Goal: Task Accomplishment & Management: Use online tool/utility

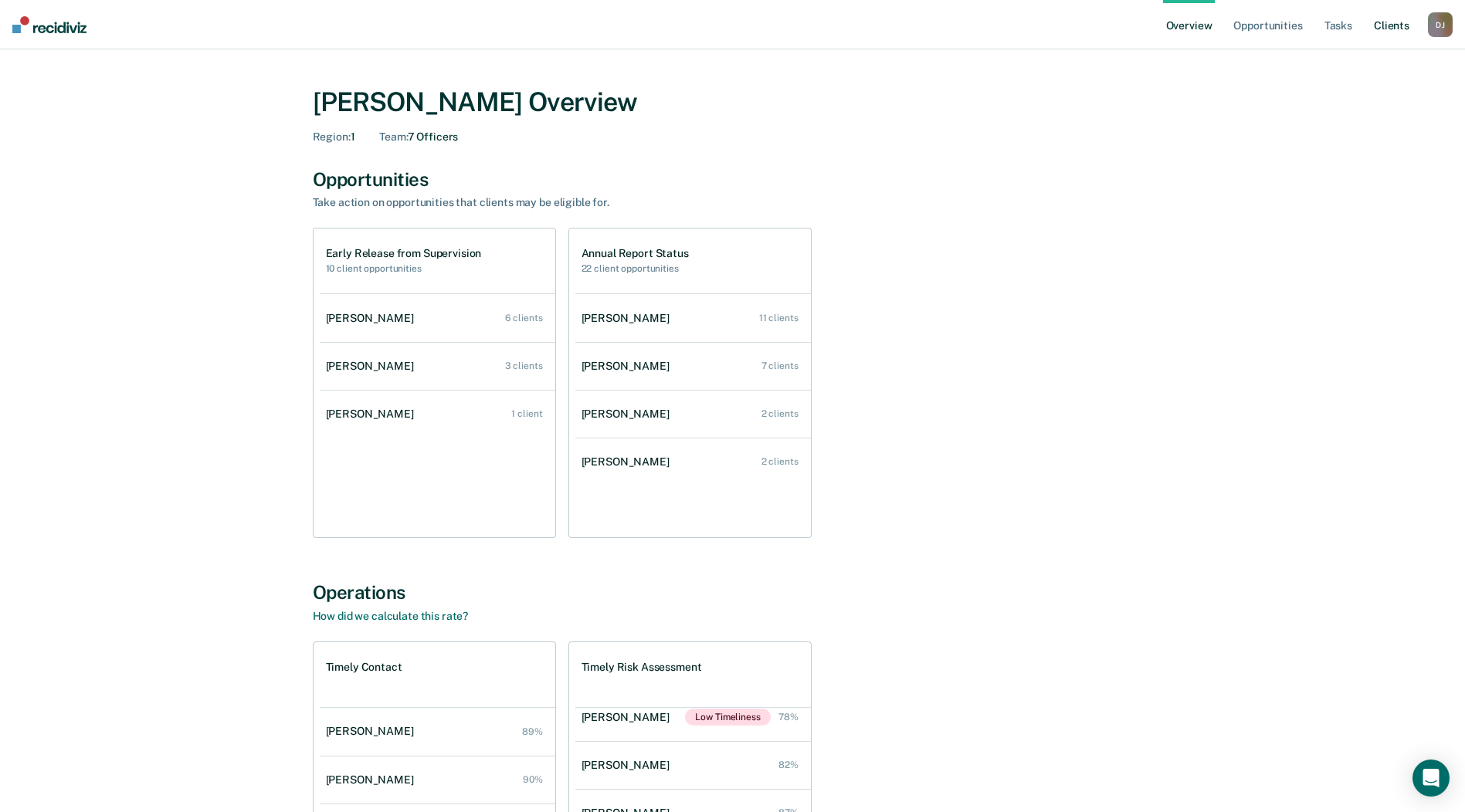
click at [1372, 30] on link "Client s" at bounding box center [1391, 24] width 42 height 49
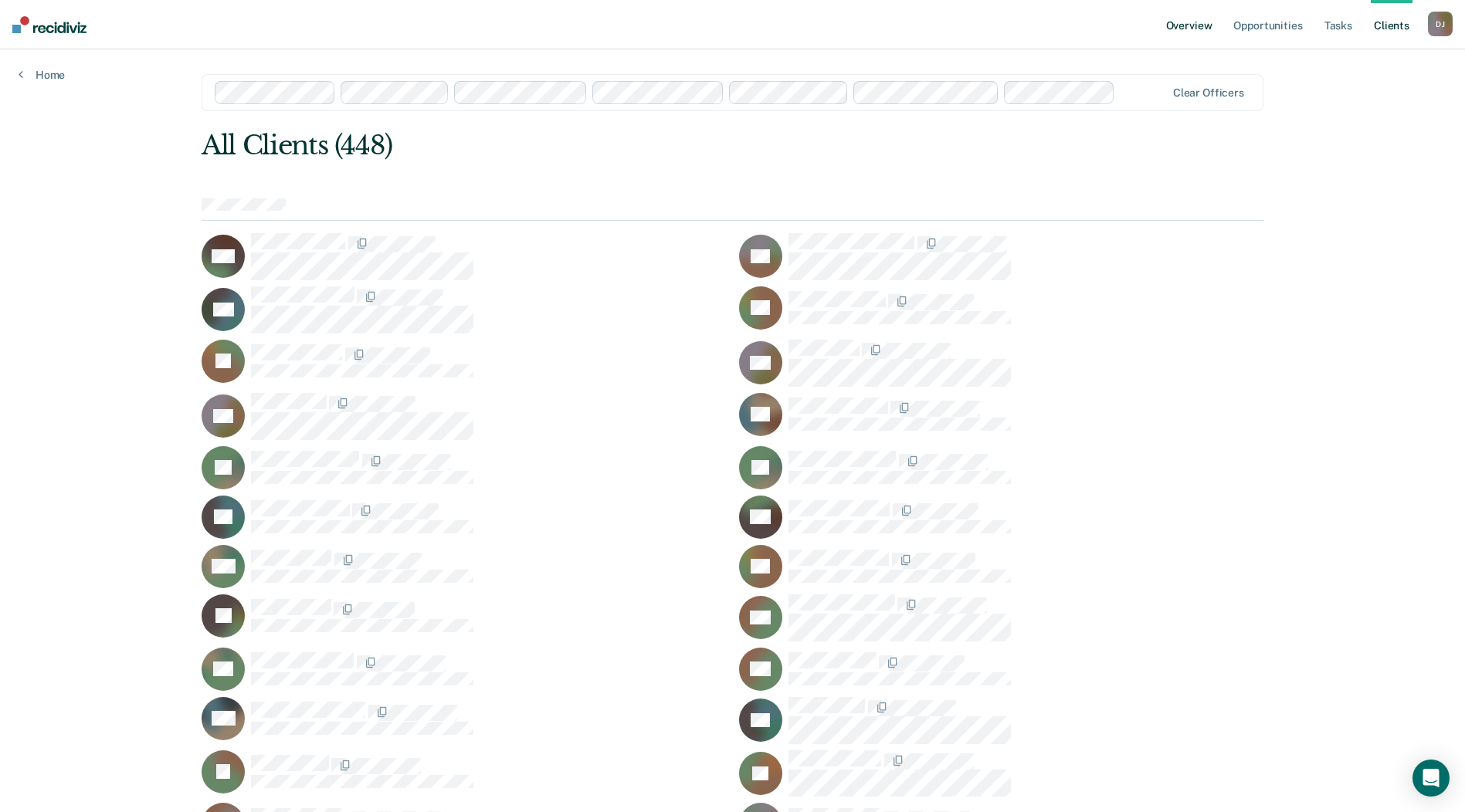
click at [1201, 16] on link "Overview" at bounding box center [1189, 24] width 53 height 49
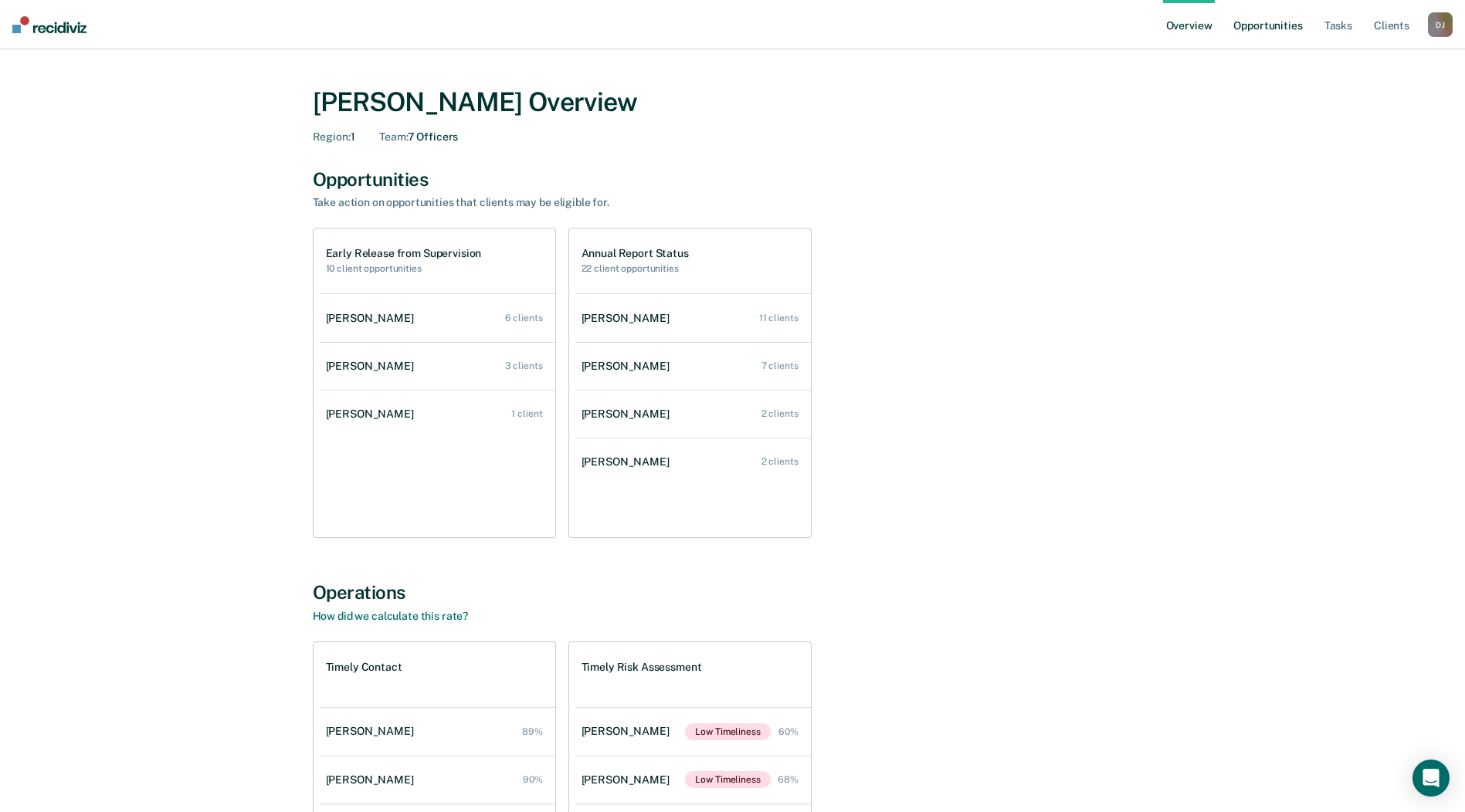
click at [1256, 26] on link "Opportunities" at bounding box center [1268, 24] width 75 height 49
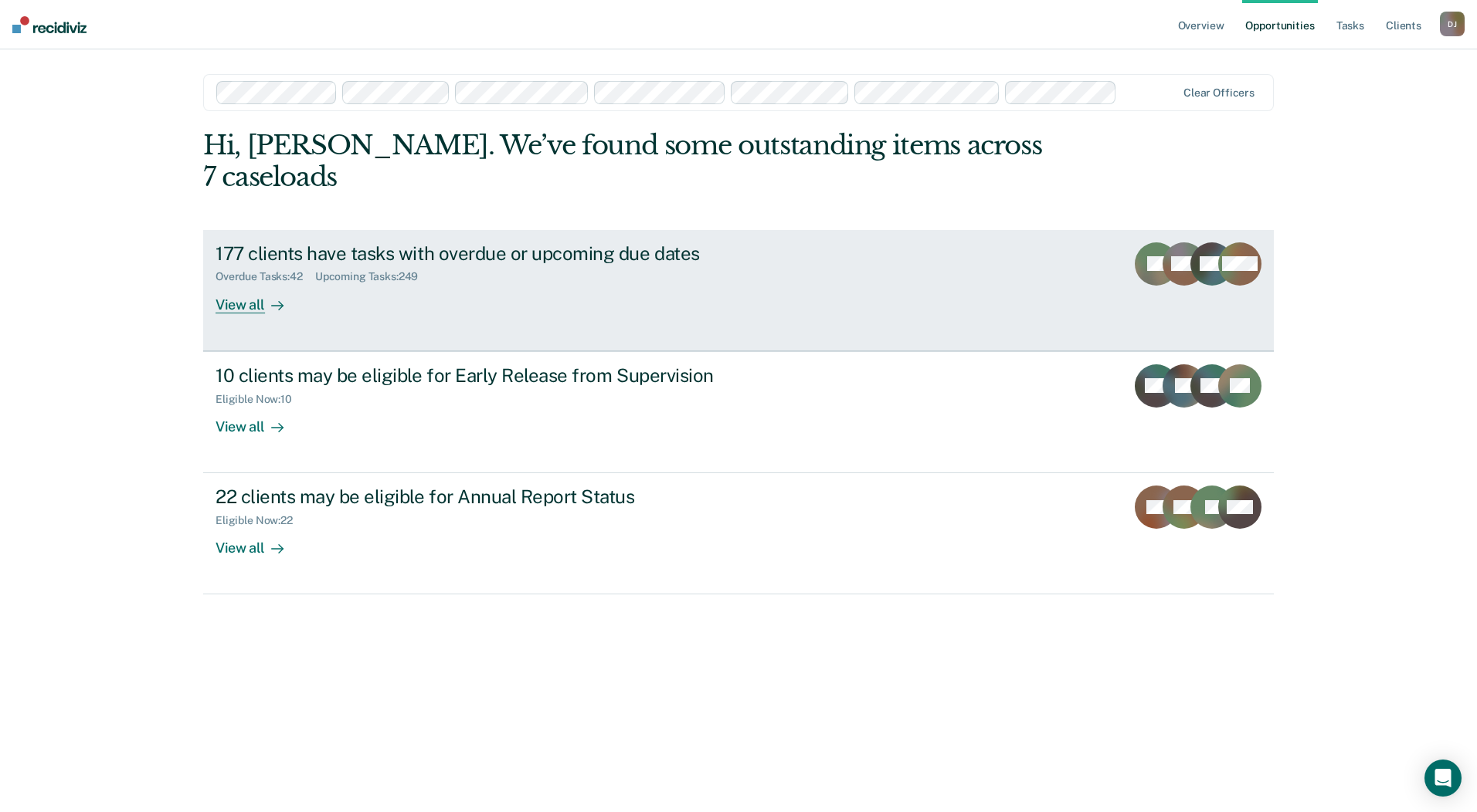
click at [270, 291] on div "View all" at bounding box center [259, 298] width 87 height 30
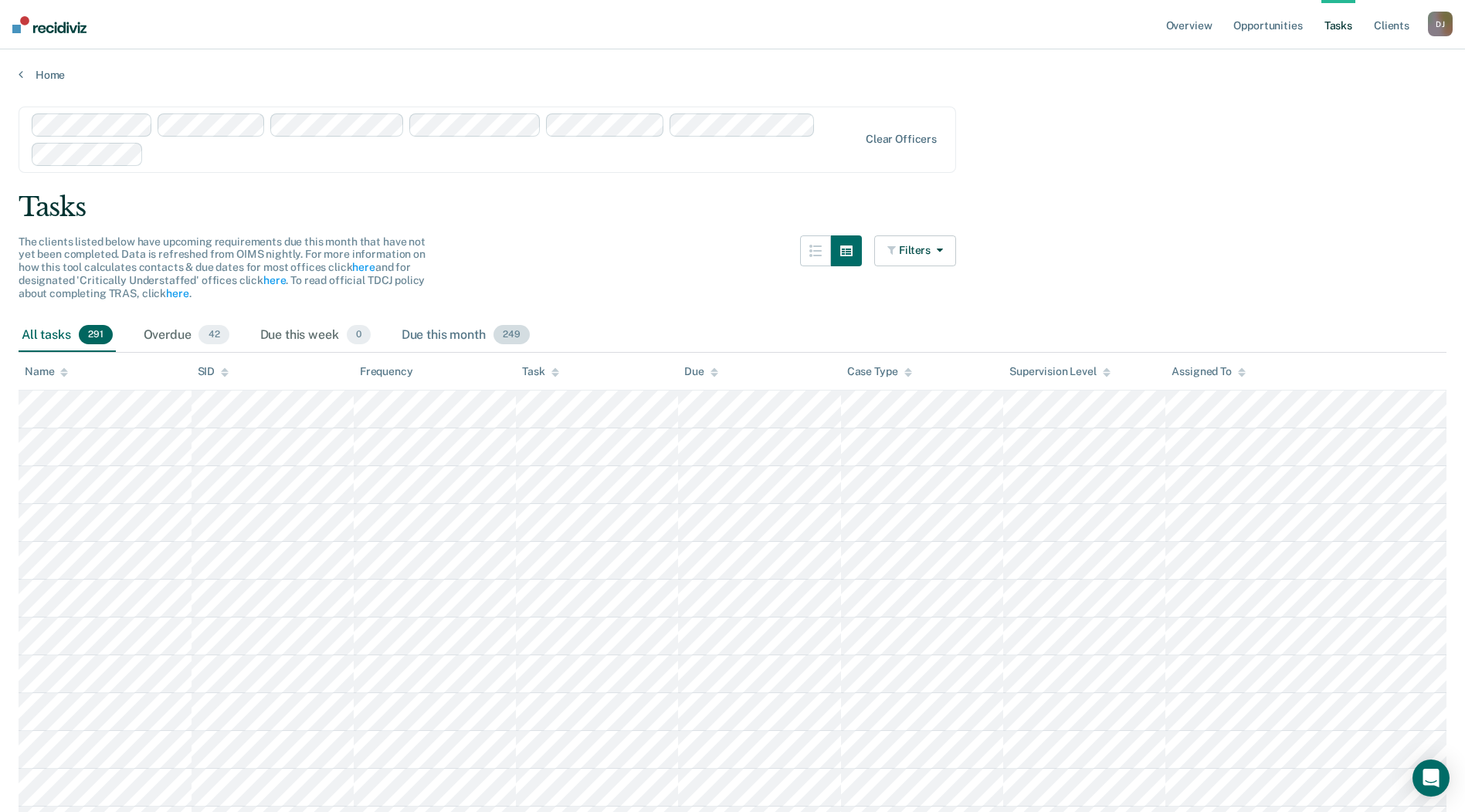
click at [446, 338] on div "Due this month 249" at bounding box center [465, 336] width 135 height 34
click at [173, 342] on div "Overdue 42" at bounding box center [186, 336] width 92 height 34
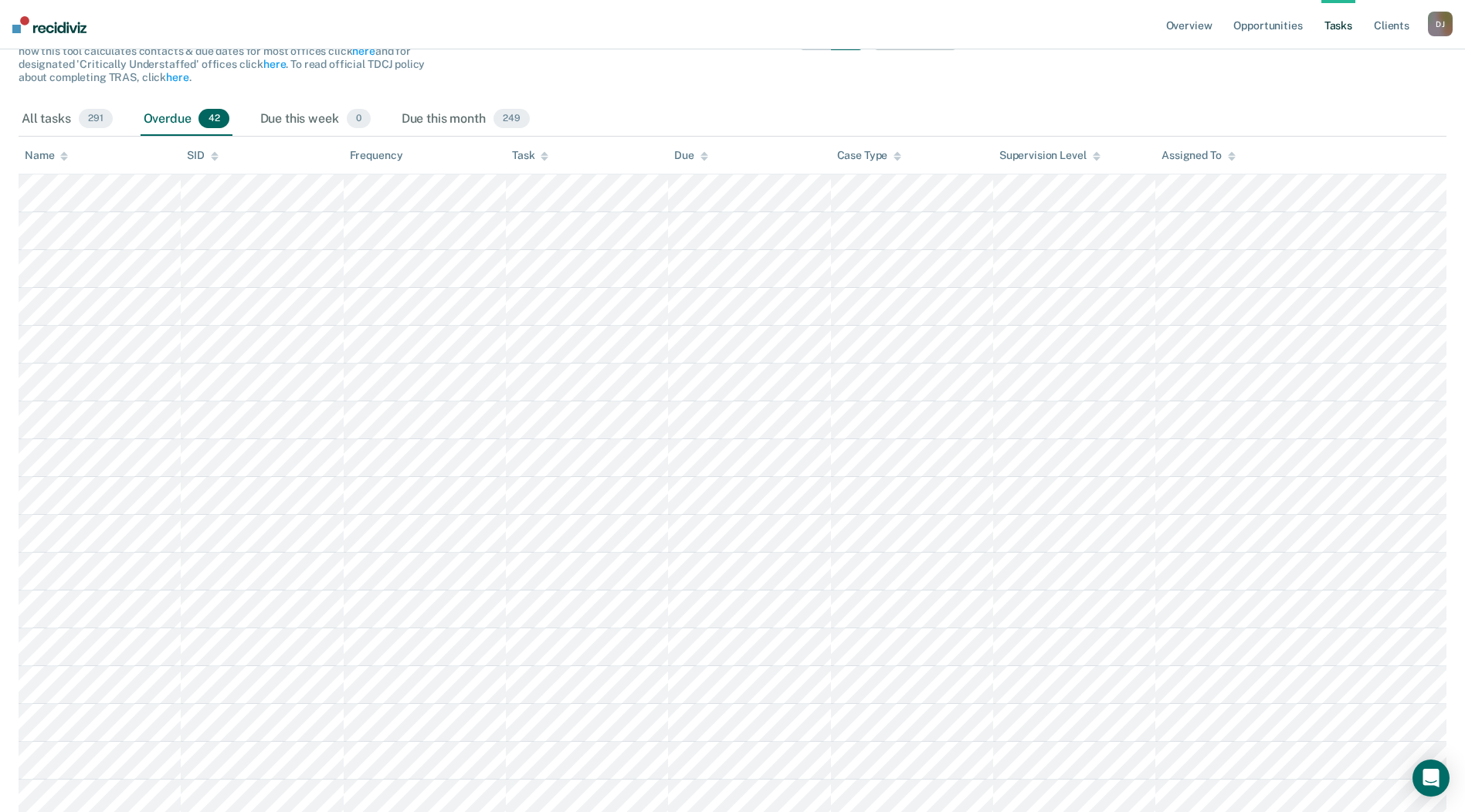
scroll to position [71, 0]
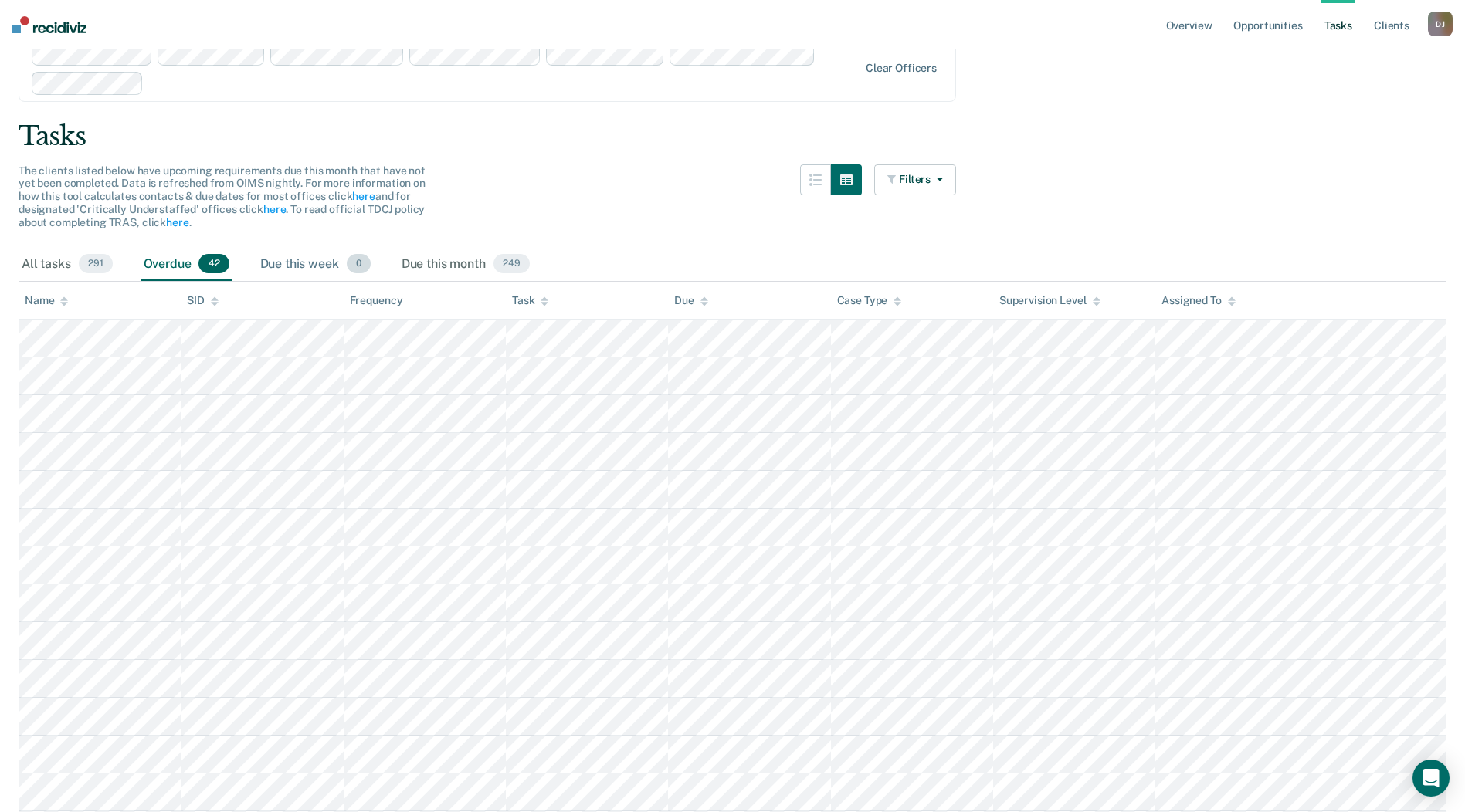
click at [291, 261] on div "Due this week 0" at bounding box center [316, 265] width 117 height 34
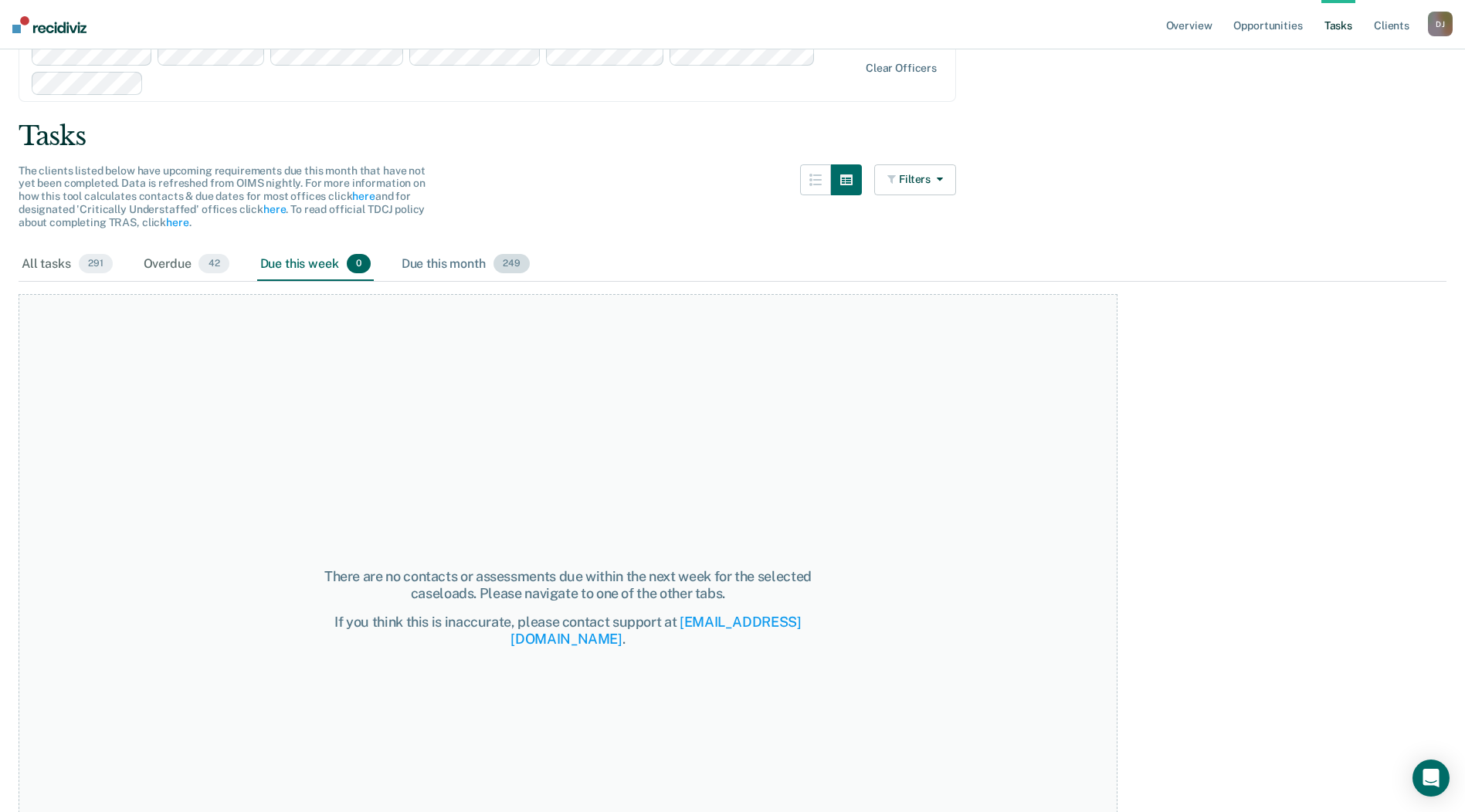
click at [404, 260] on div "Due this month 249" at bounding box center [465, 265] width 135 height 34
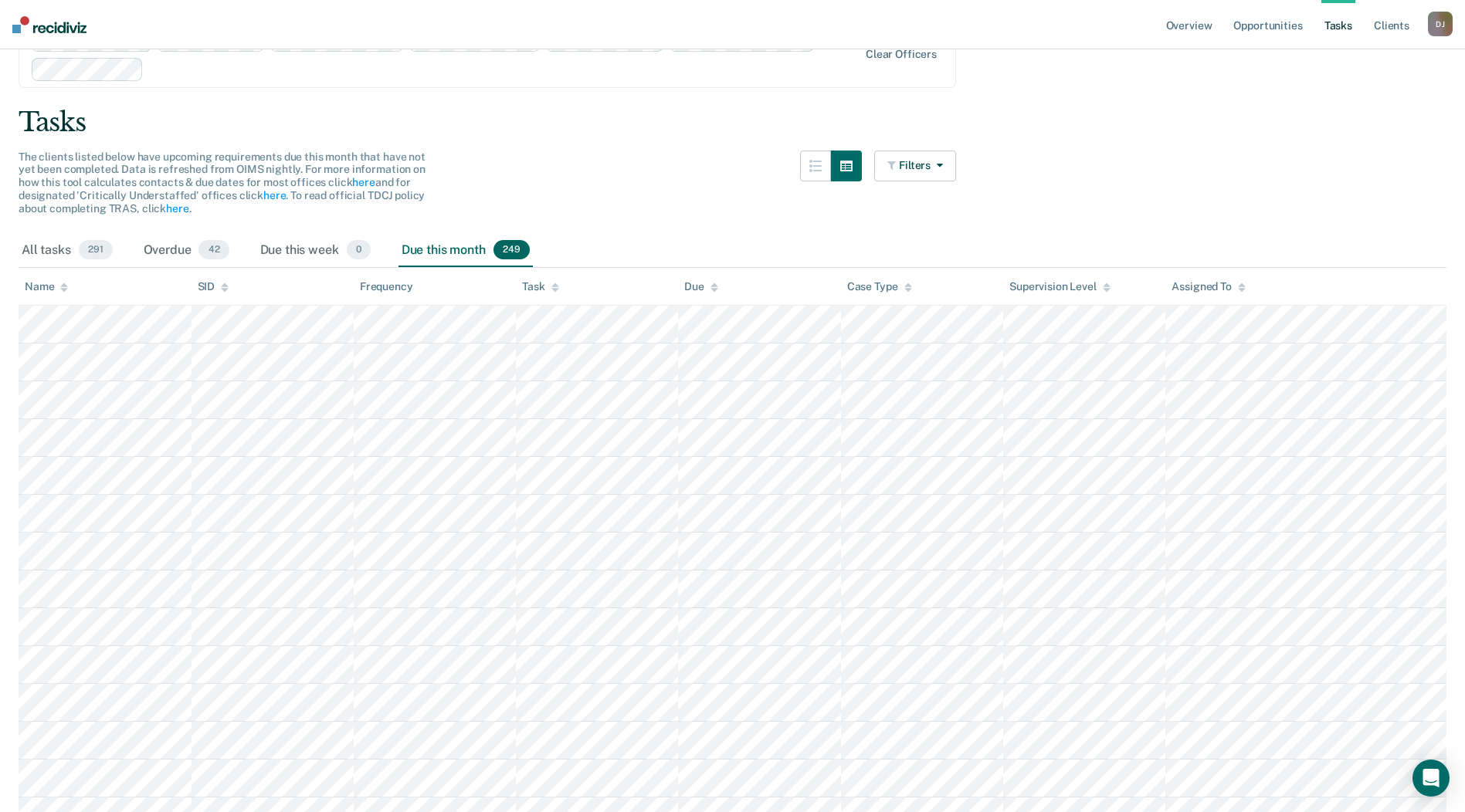
scroll to position [0, 0]
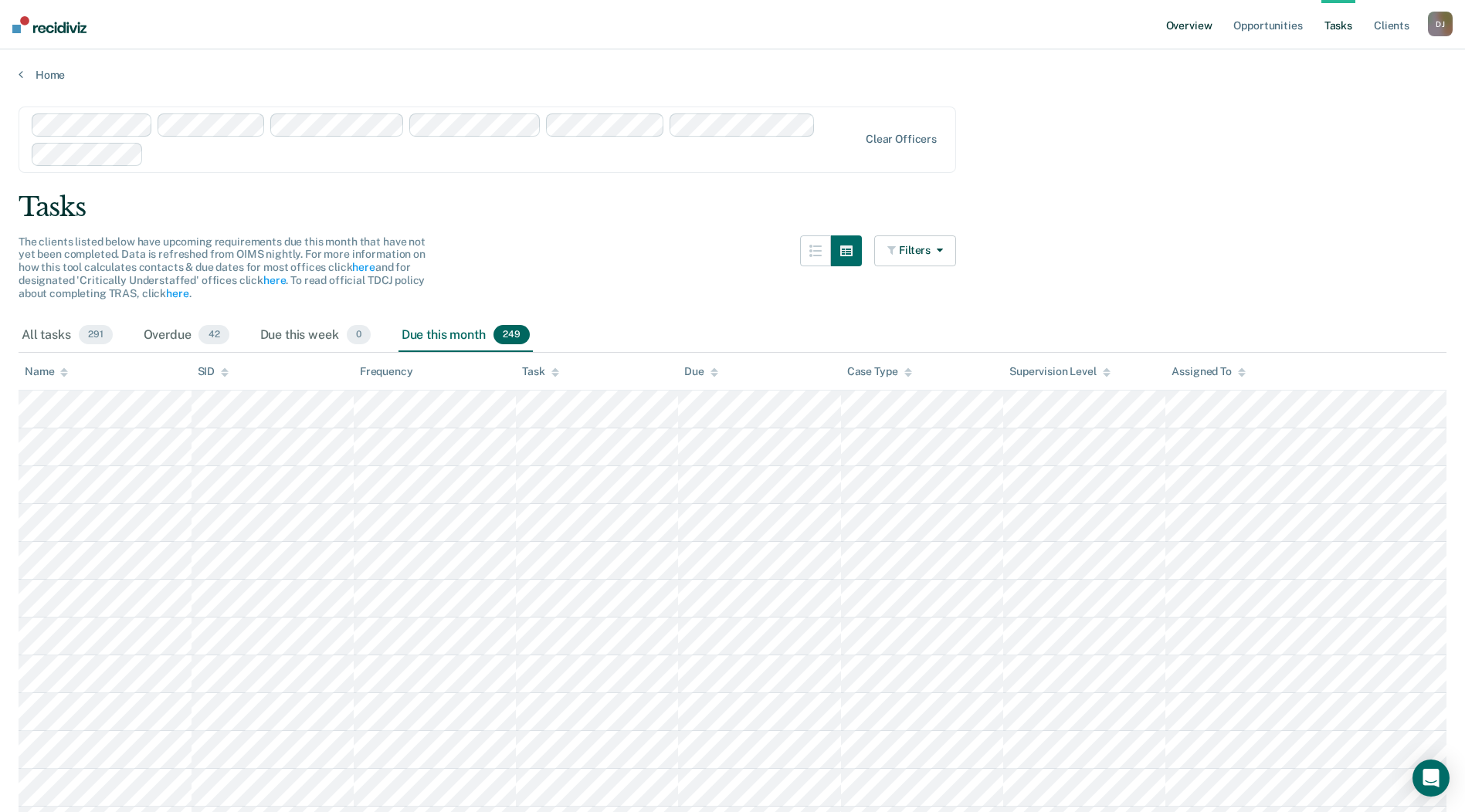
click at [1187, 21] on link "Overview" at bounding box center [1189, 24] width 53 height 49
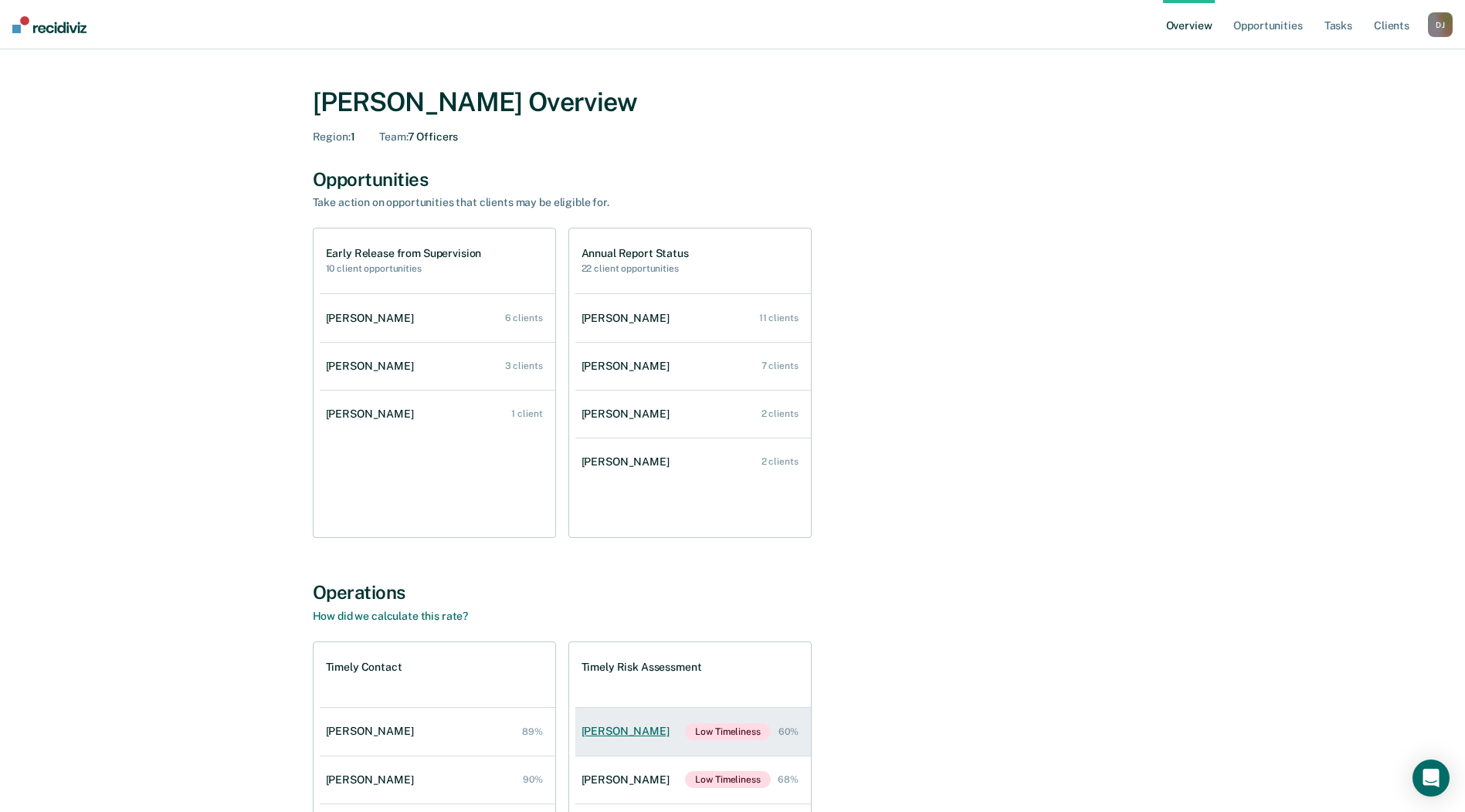
click at [647, 731] on div "[PERSON_NAME]" at bounding box center [628, 732] width 94 height 13
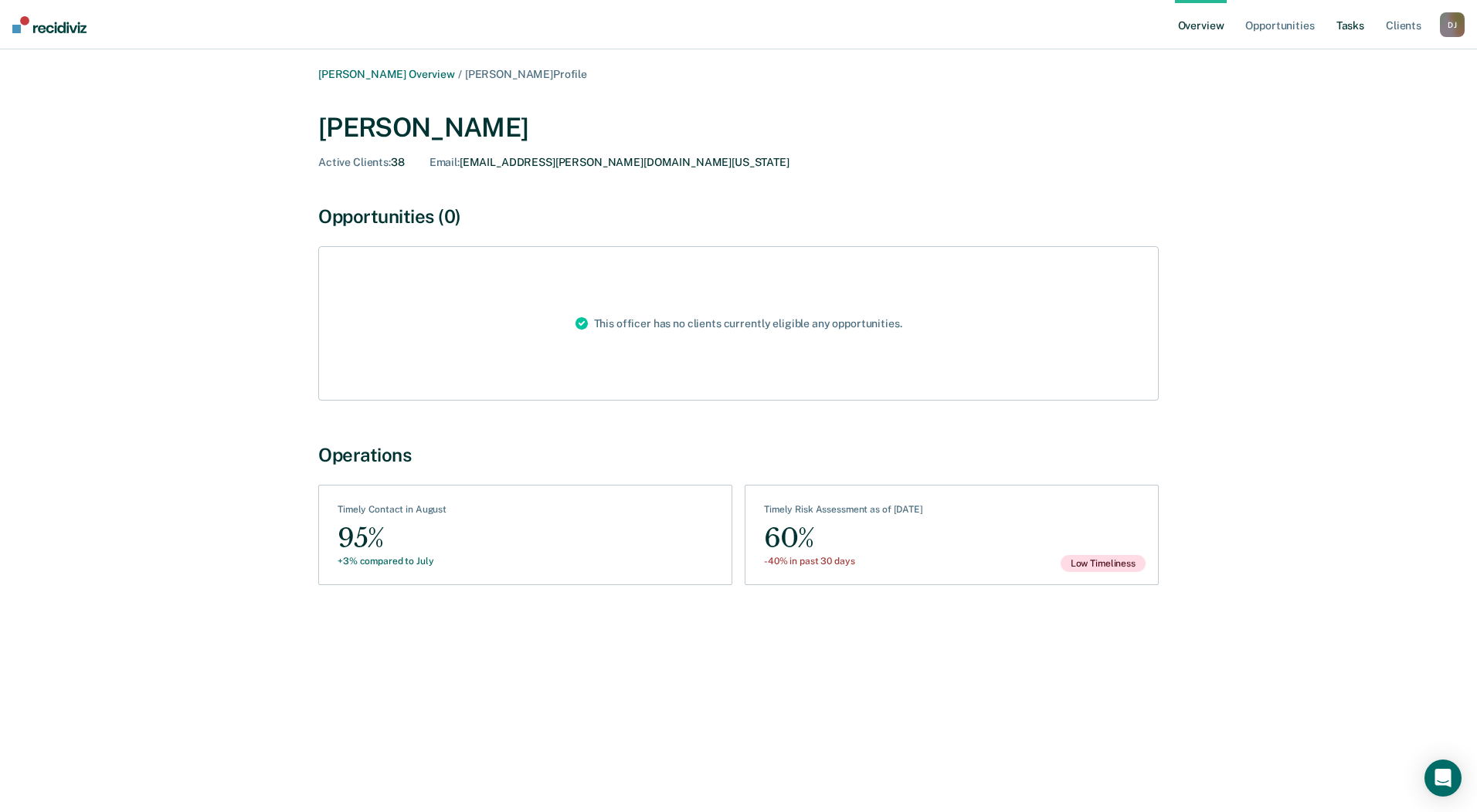
click at [1343, 33] on link "Tasks" at bounding box center [1350, 24] width 34 height 49
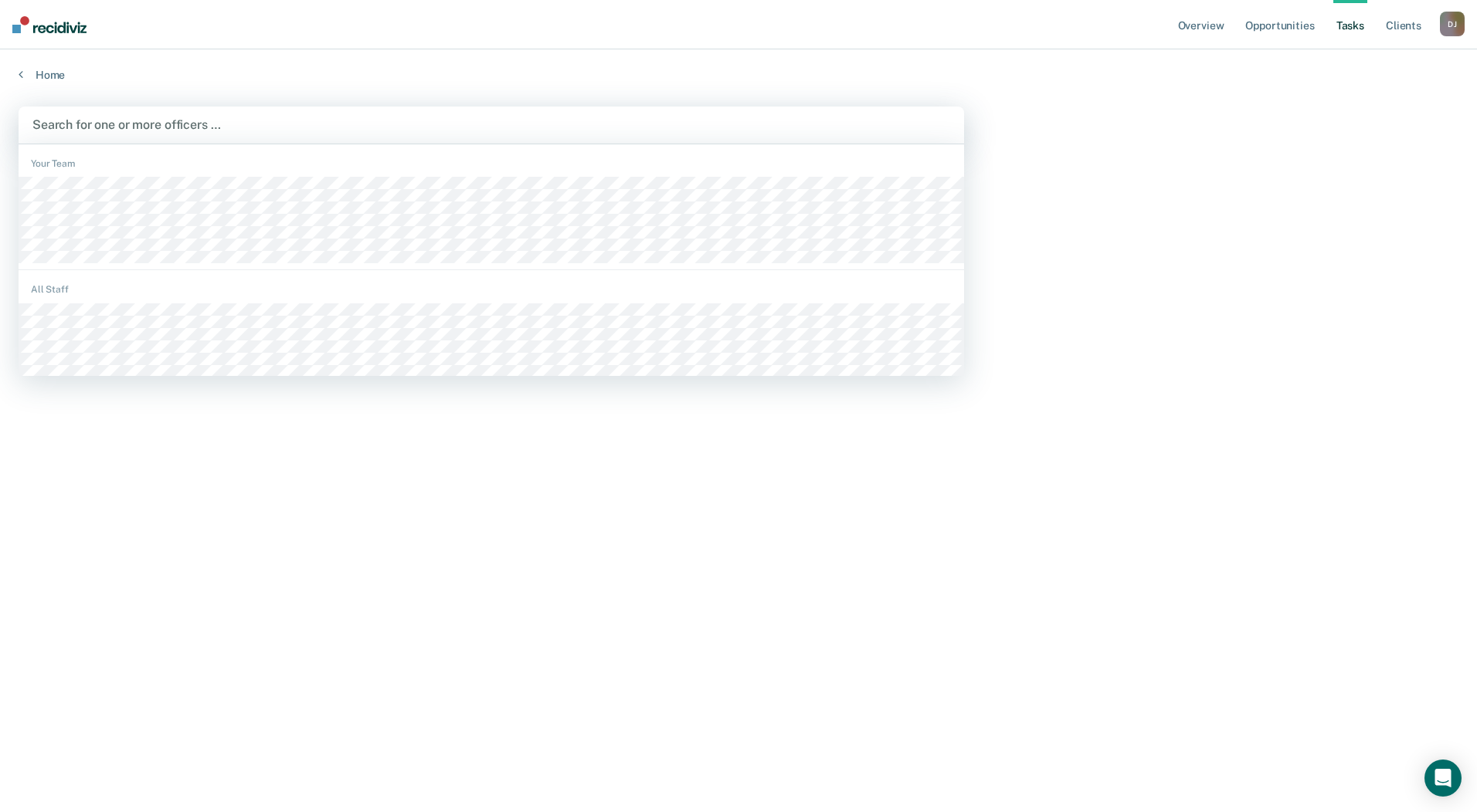
click at [158, 130] on div at bounding box center [491, 124] width 918 height 18
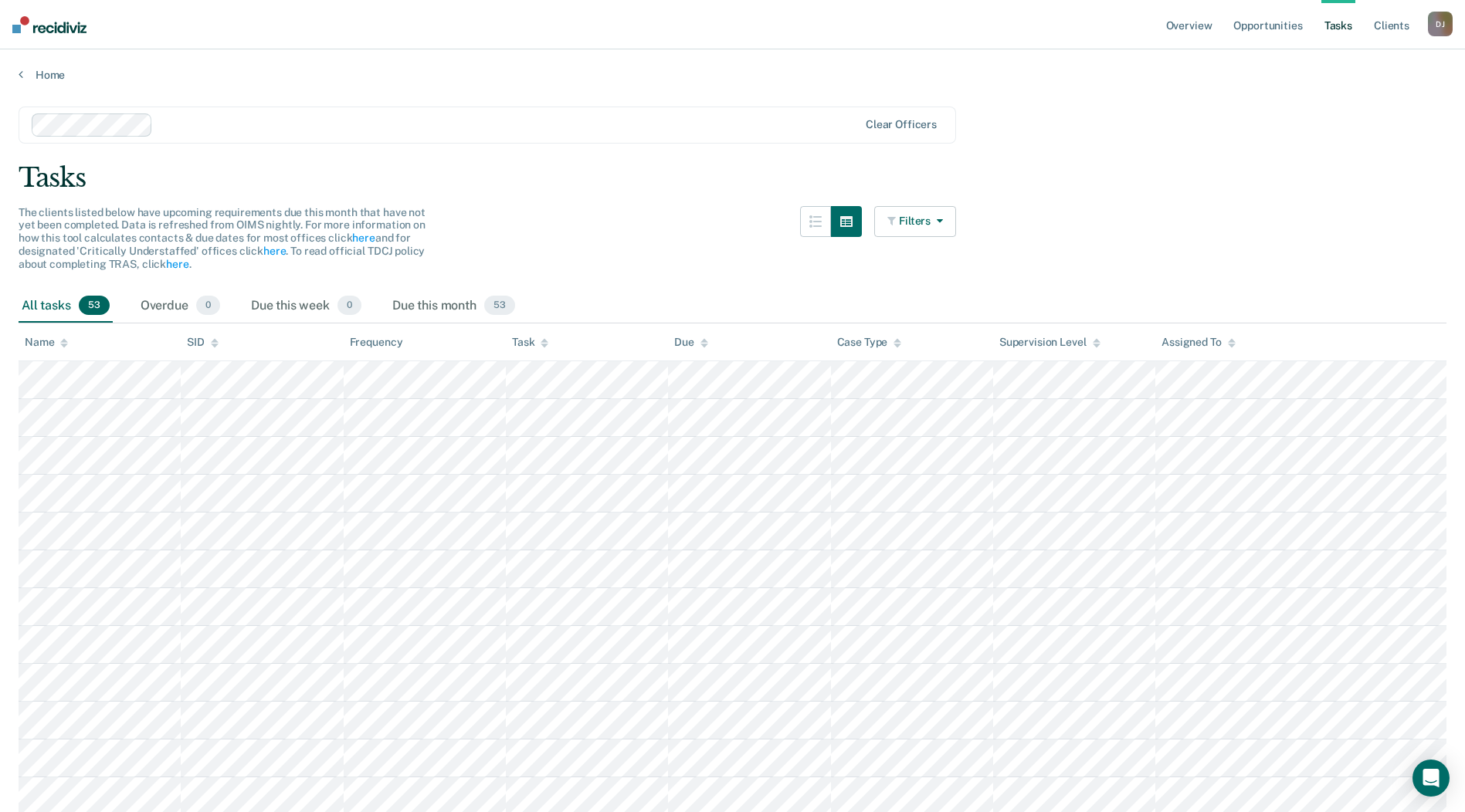
click at [950, 228] on button "Filters" at bounding box center [915, 221] width 82 height 31
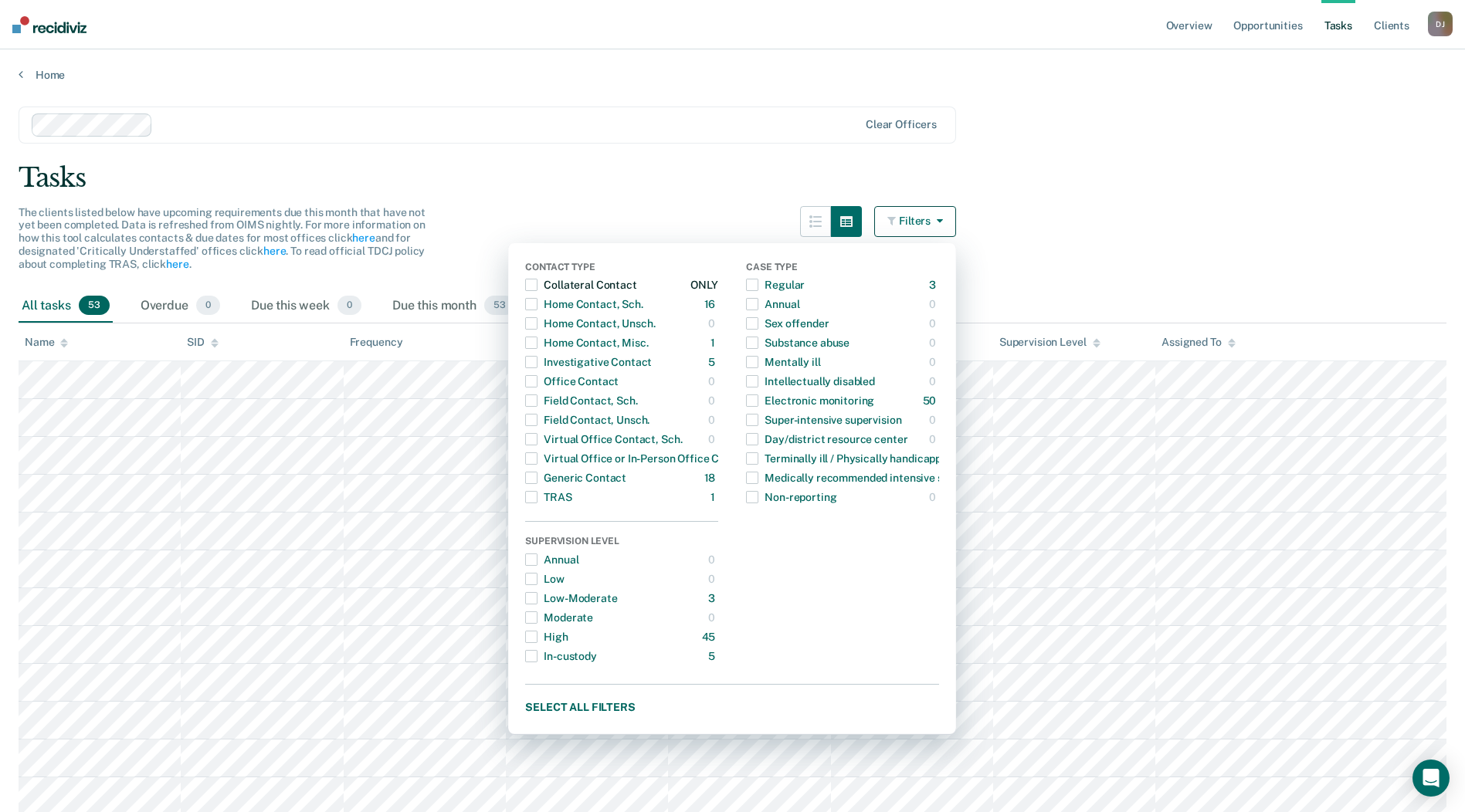
click at [537, 277] on div "button" at bounding box center [531, 285] width 13 height 25
click at [537, 301] on span "button" at bounding box center [531, 304] width 13 height 13
click at [537, 326] on span "button" at bounding box center [531, 323] width 13 height 13
click at [537, 322] on span "button" at bounding box center [531, 323] width 13 height 13
click at [537, 319] on span "button" at bounding box center [531, 323] width 13 height 13
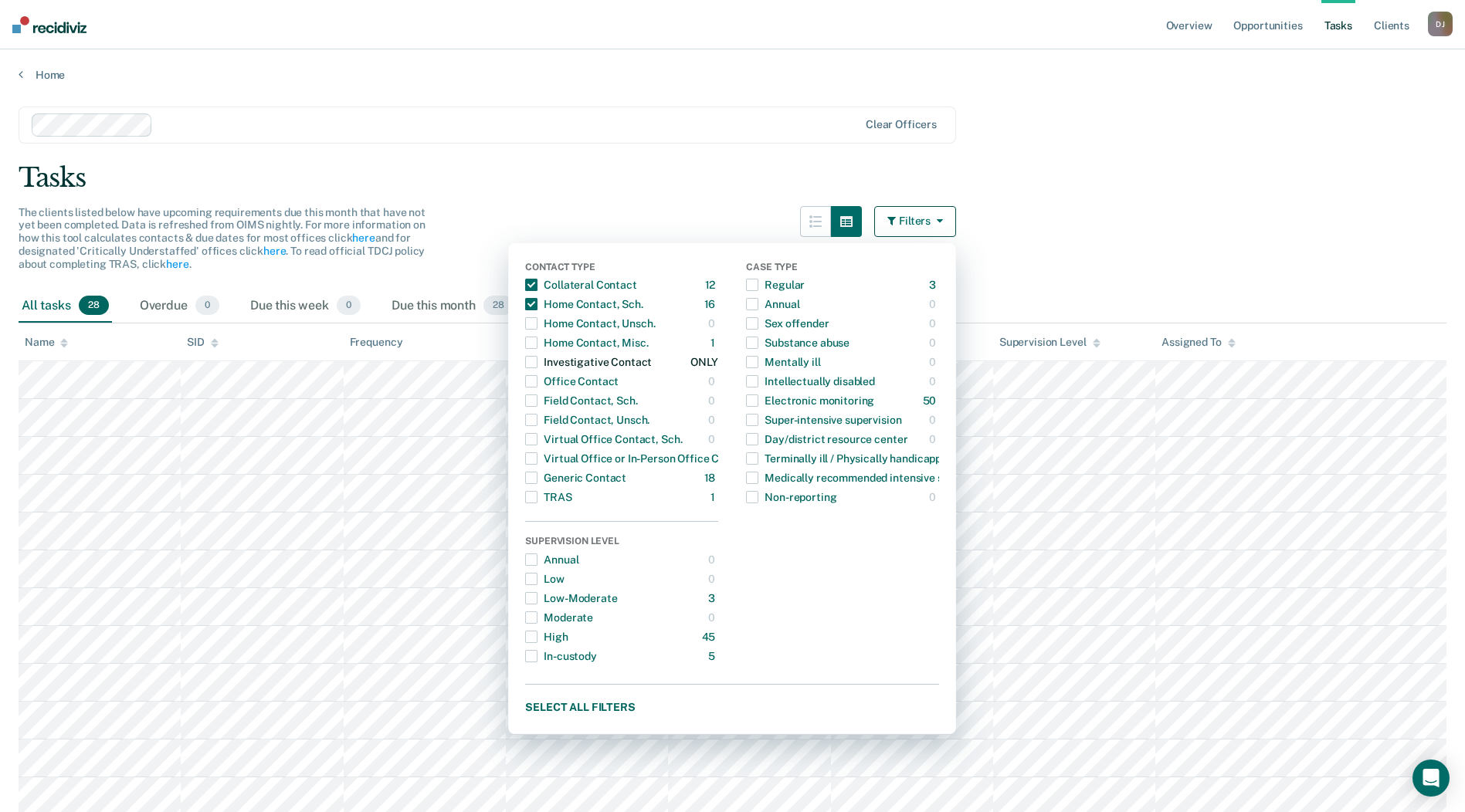
click at [537, 362] on span "button" at bounding box center [531, 362] width 13 height 13
click at [537, 380] on span "button" at bounding box center [531, 381] width 13 height 13
click at [537, 307] on span "button" at bounding box center [531, 304] width 13 height 13
click at [537, 385] on span "button" at bounding box center [531, 381] width 13 height 13
click at [537, 324] on span "button" at bounding box center [531, 323] width 13 height 13
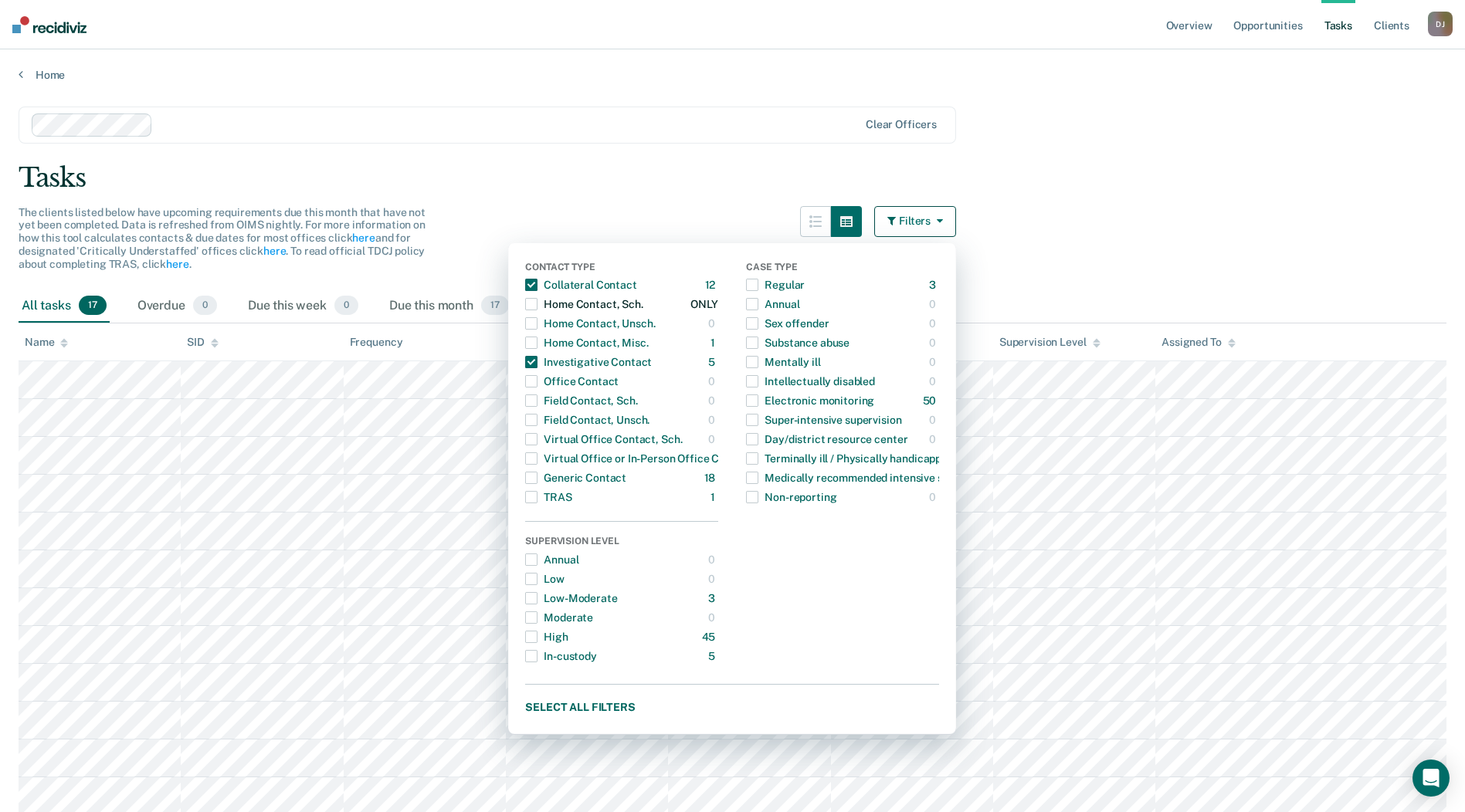
click at [537, 303] on span "button" at bounding box center [531, 304] width 13 height 13
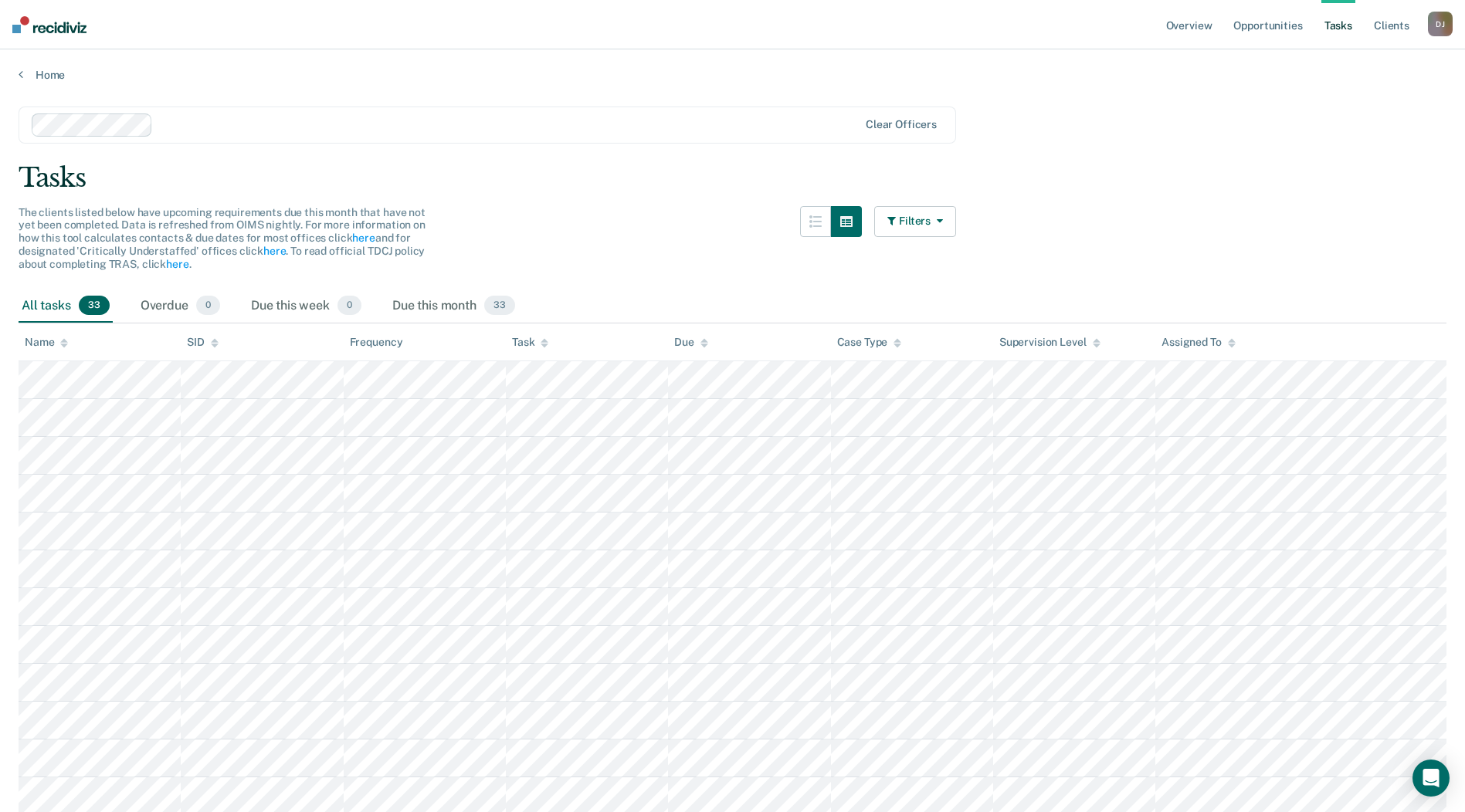
click at [893, 218] on button "Filters" at bounding box center [915, 221] width 82 height 31
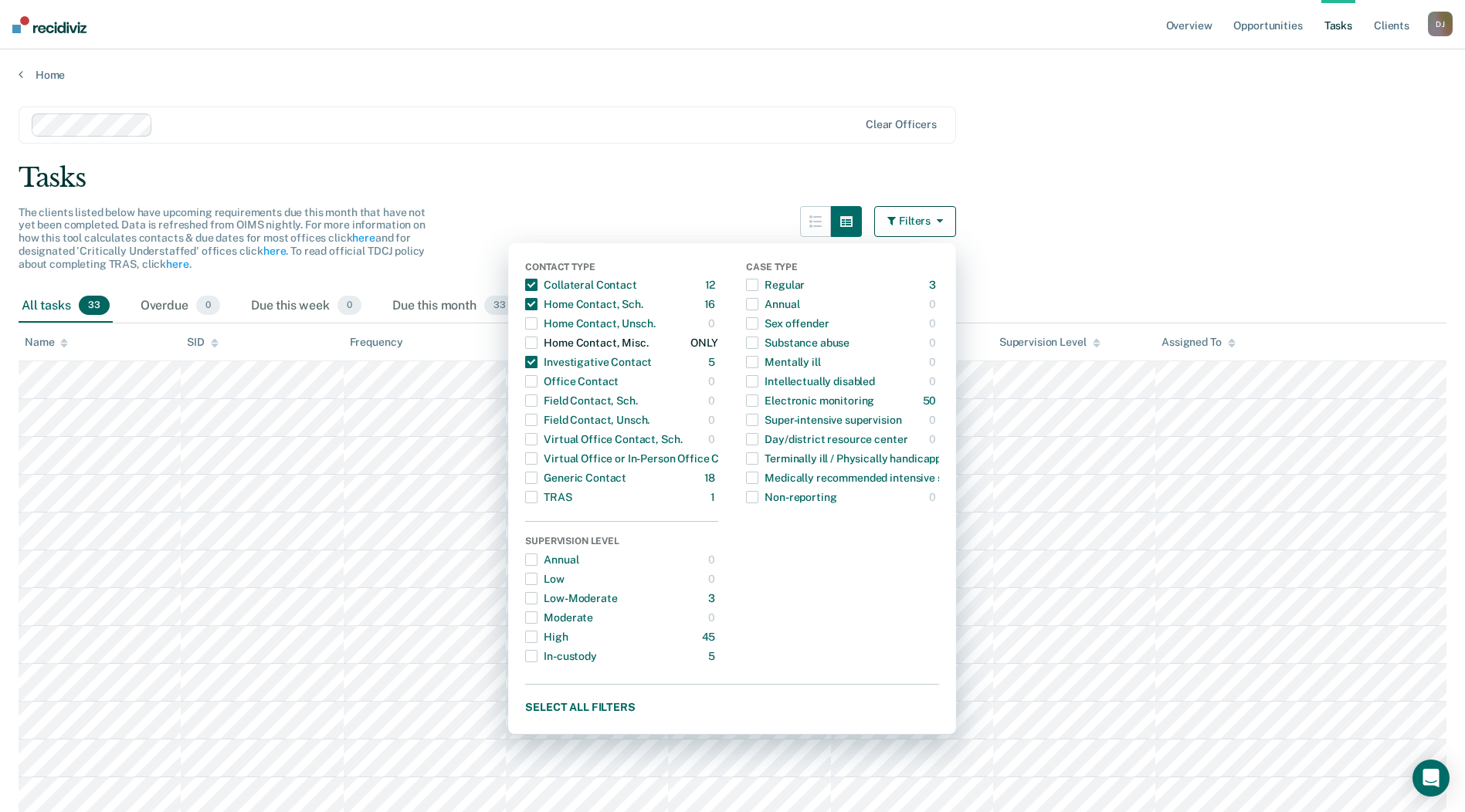
click at [537, 341] on span "button" at bounding box center [531, 343] width 13 height 13
click at [537, 483] on span "button" at bounding box center [531, 478] width 13 height 13
click at [537, 506] on div "button" at bounding box center [531, 497] width 13 height 25
click at [537, 645] on div "button" at bounding box center [531, 637] width 13 height 25
click at [534, 656] on span "button" at bounding box center [531, 656] width 13 height 13
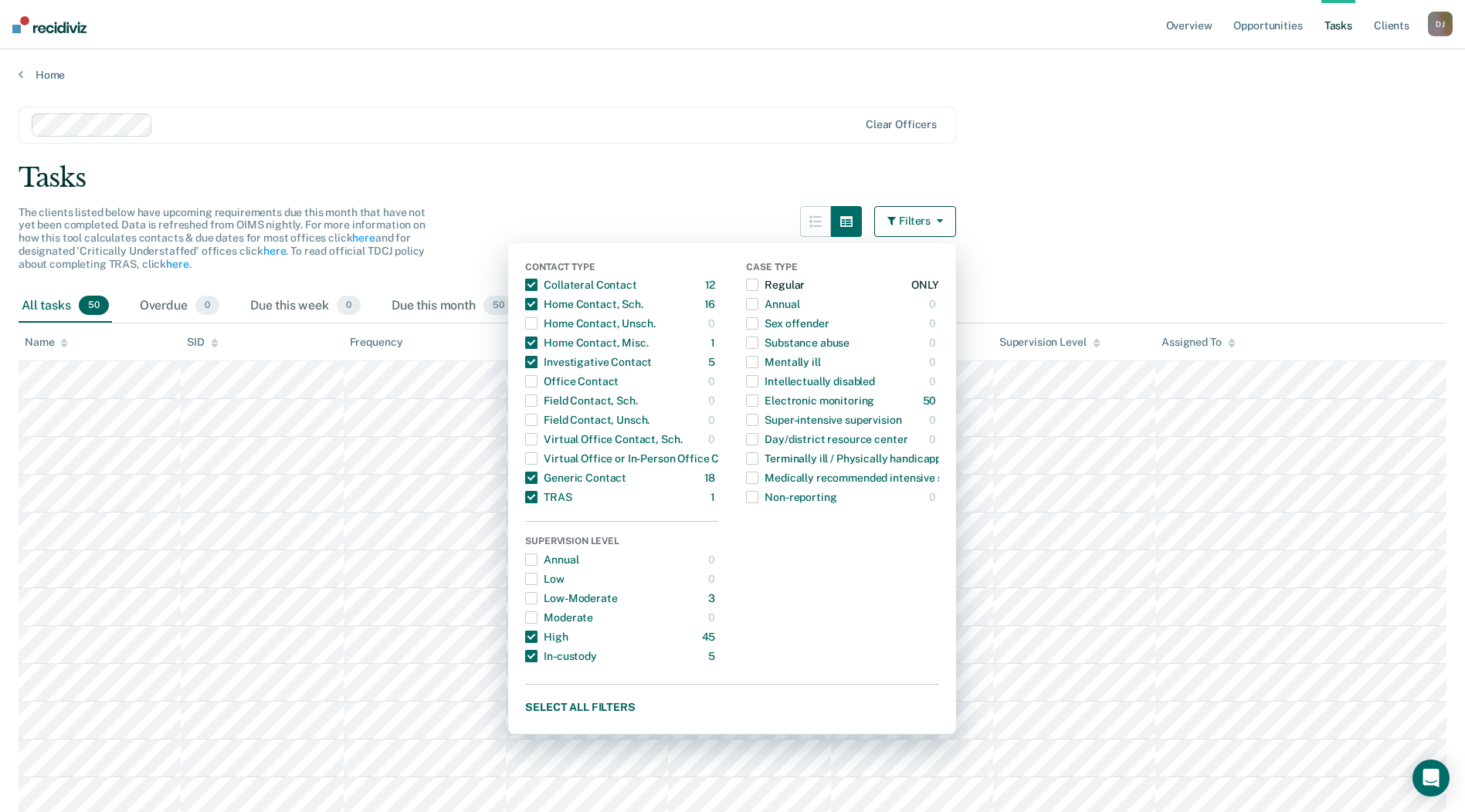
click at [759, 289] on span "button" at bounding box center [752, 285] width 13 height 13
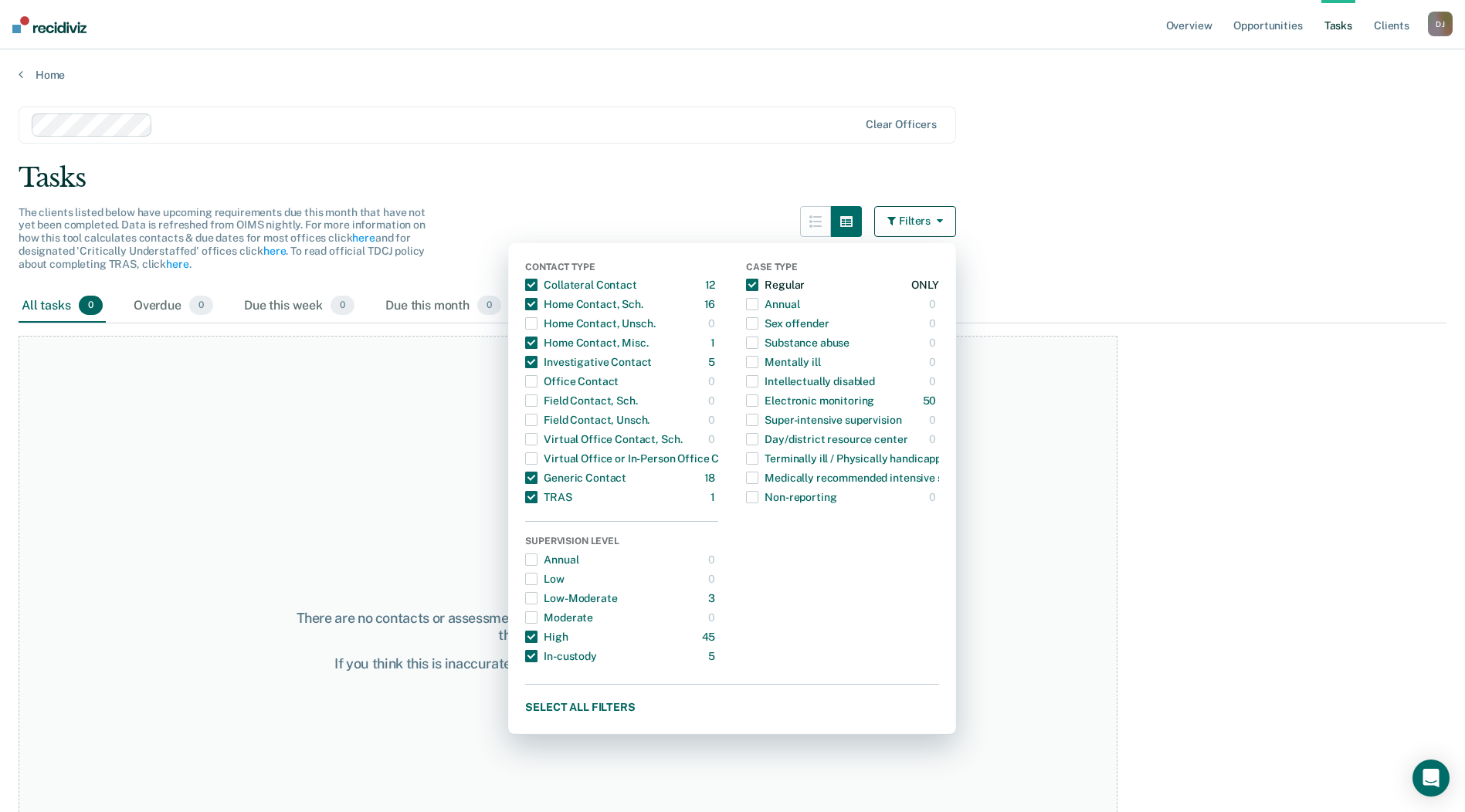
click at [759, 281] on span "button" at bounding box center [752, 285] width 13 height 13
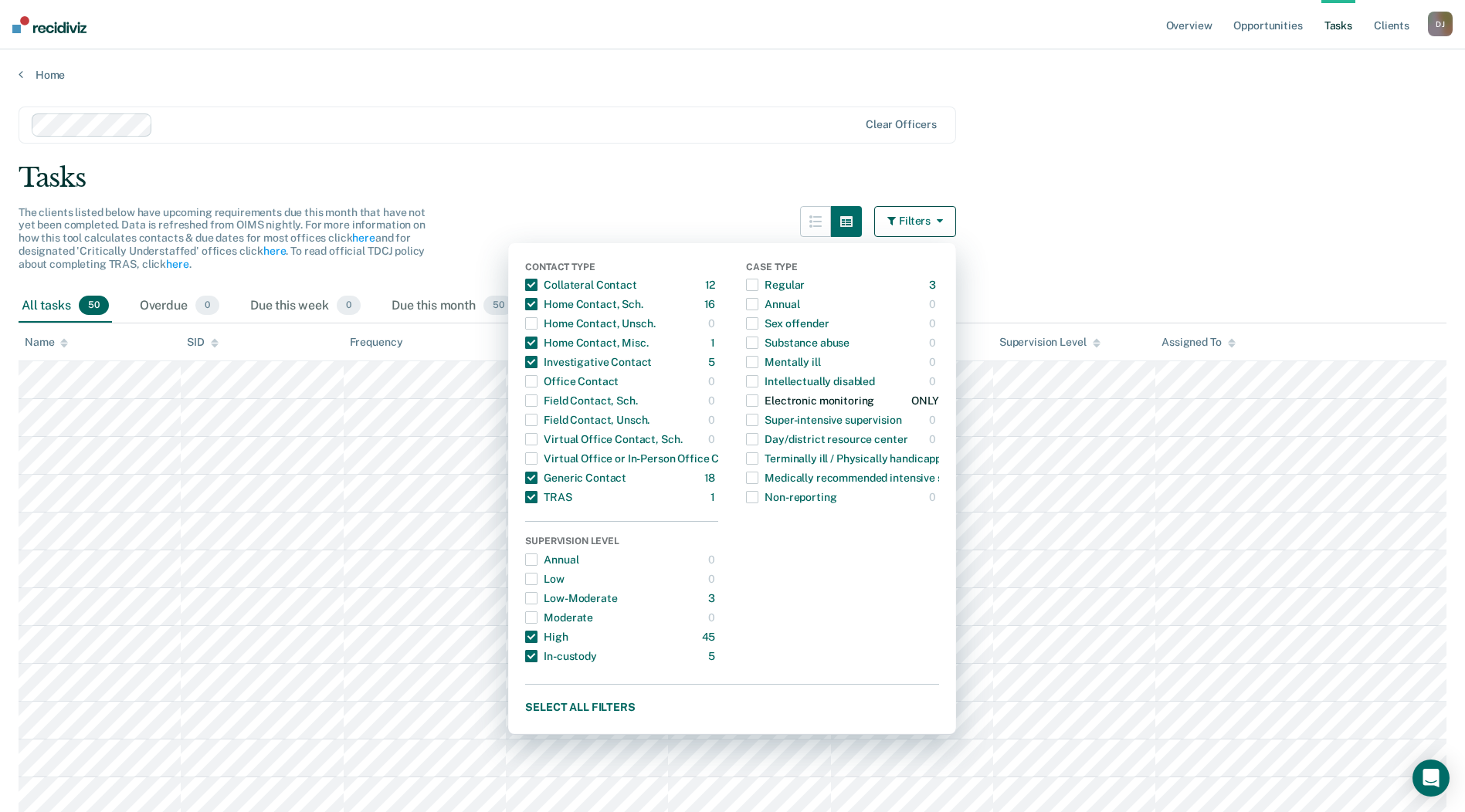
click at [759, 403] on span "button" at bounding box center [752, 400] width 13 height 13
click at [756, 286] on span "button" at bounding box center [752, 285] width 13 height 13
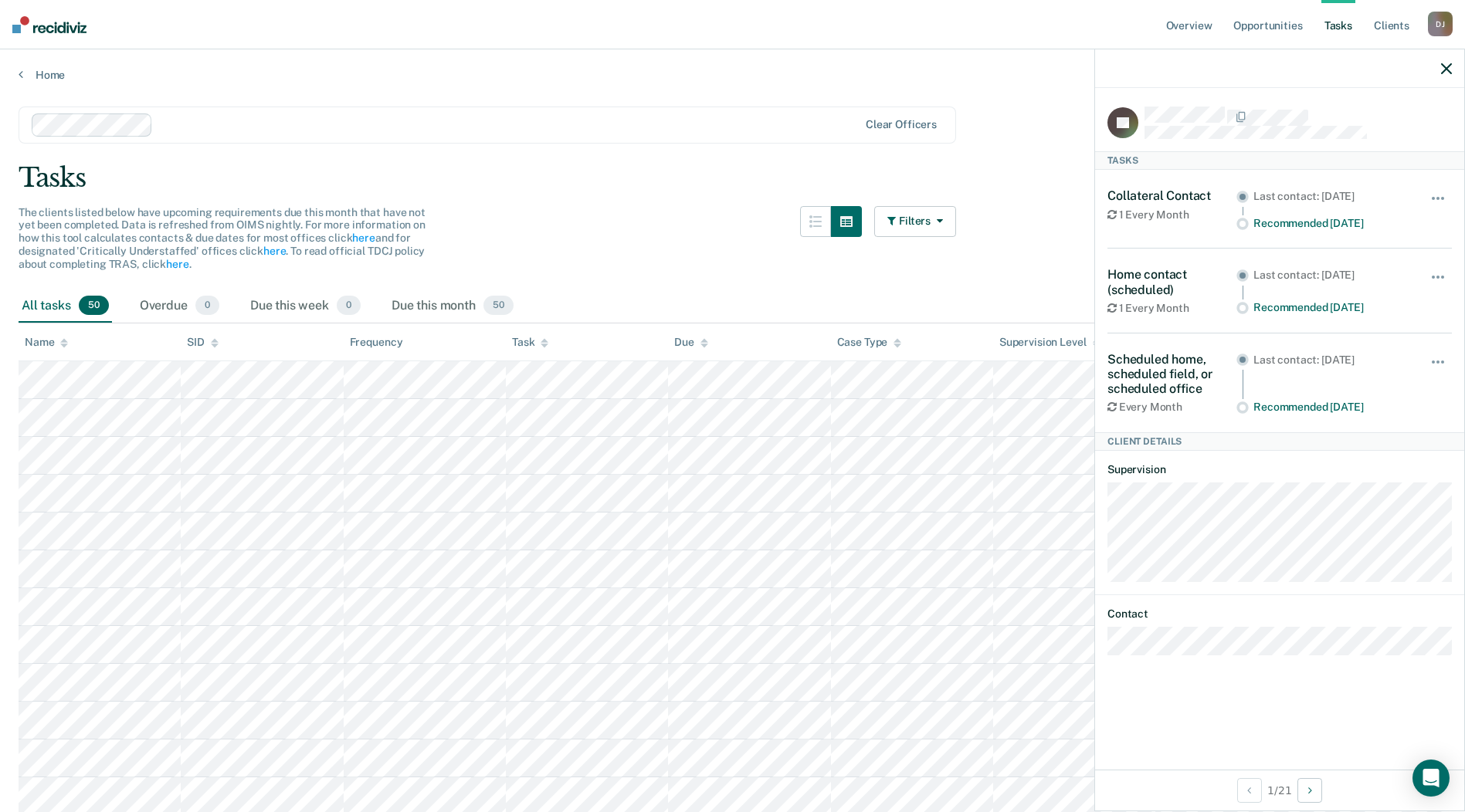
click at [1449, 70] on icon "button" at bounding box center [1447, 69] width 11 height 11
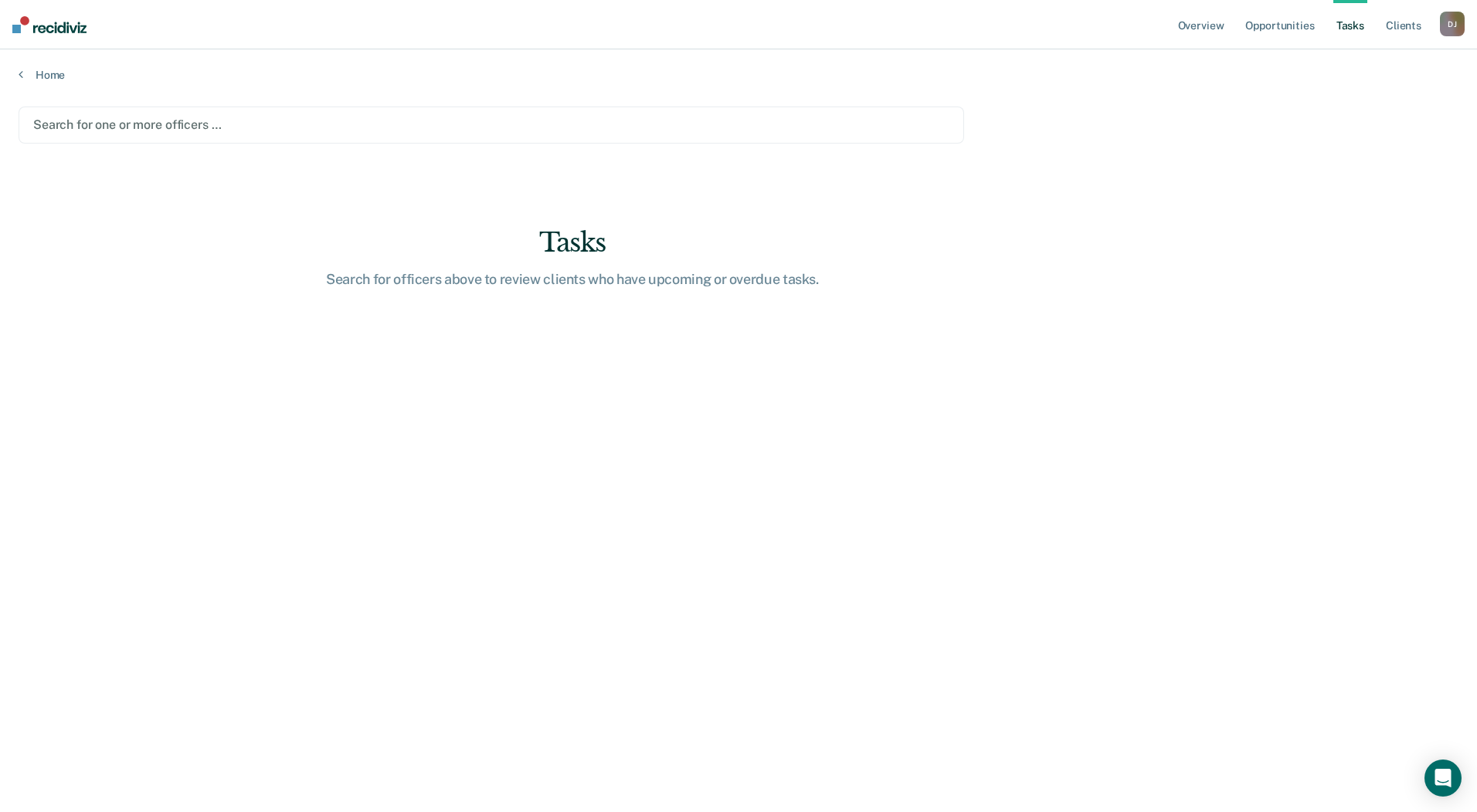
click at [1378, 343] on main "Search for one or more officers … Tasks Search for officers above to review cli…" at bounding box center [738, 444] width 1477 height 726
